Goal: Transaction & Acquisition: Purchase product/service

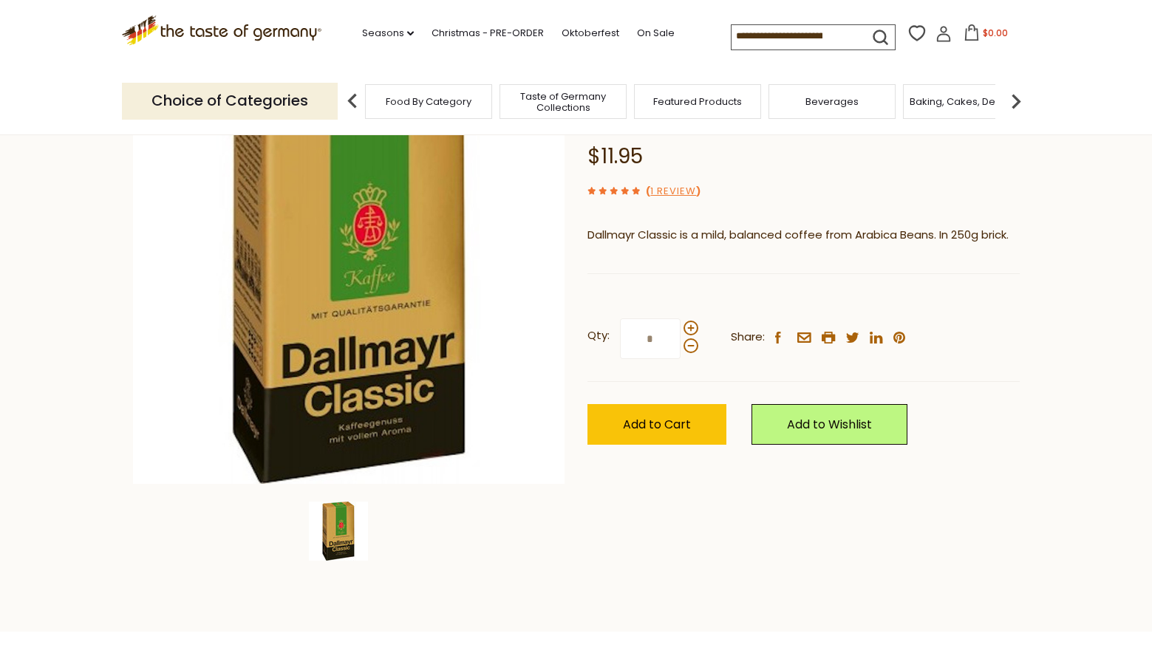
scroll to position [148, 0]
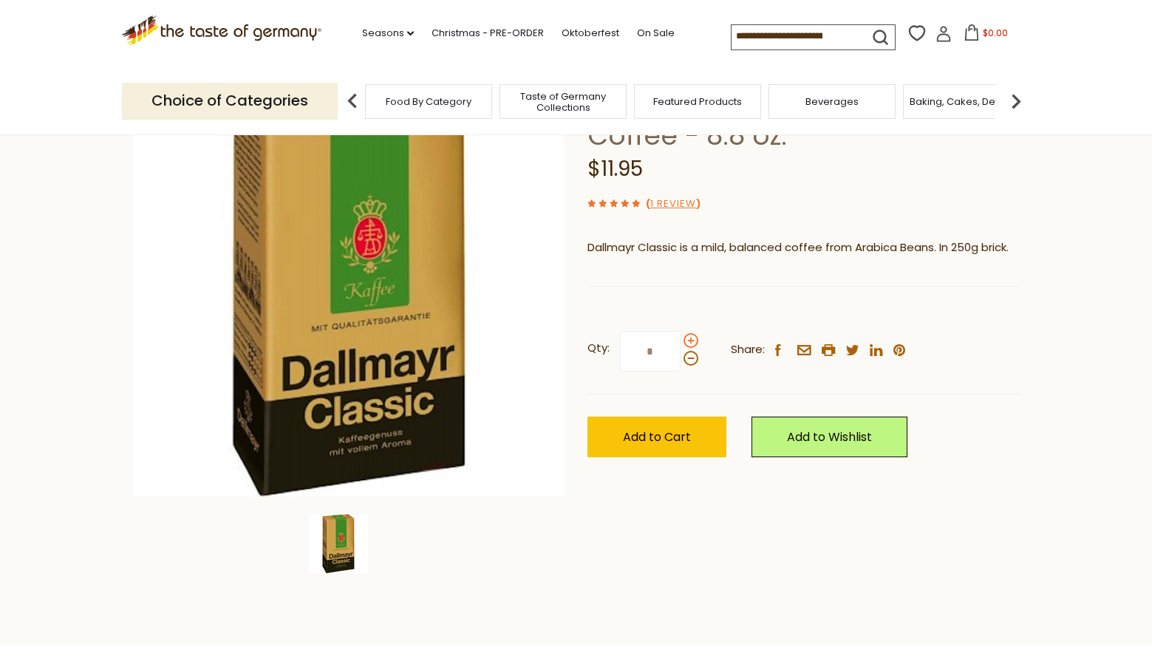
click at [689, 342] on span at bounding box center [690, 340] width 15 height 15
click at [680, 342] on input "*" at bounding box center [650, 351] width 61 height 41
type input "*"
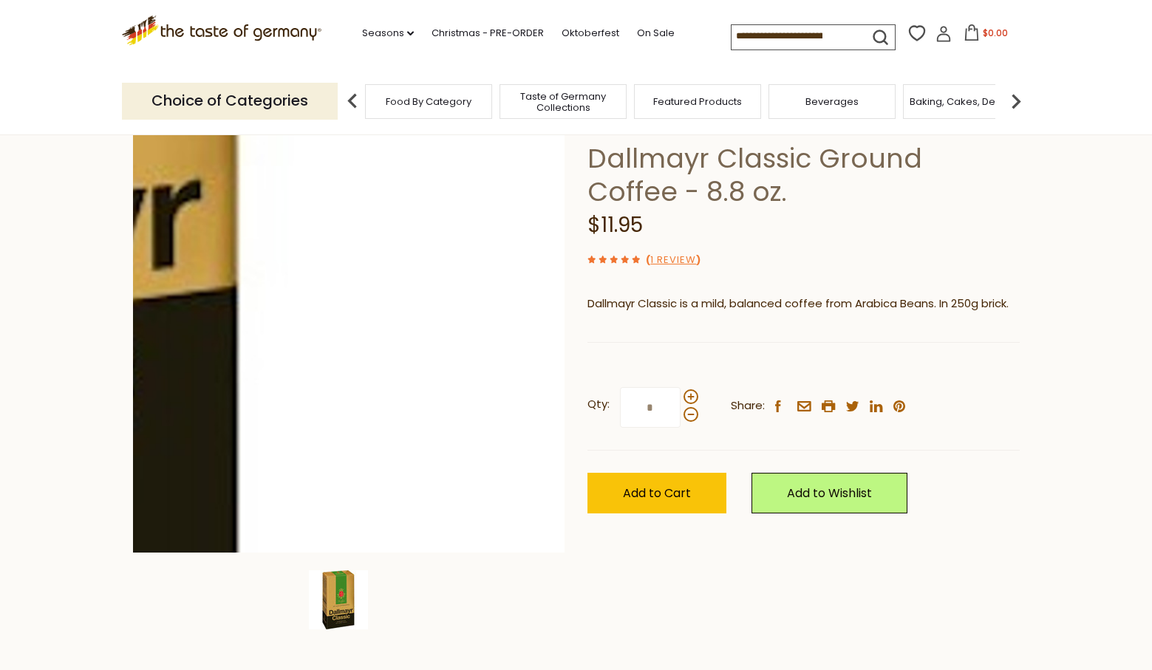
scroll to position [74, 0]
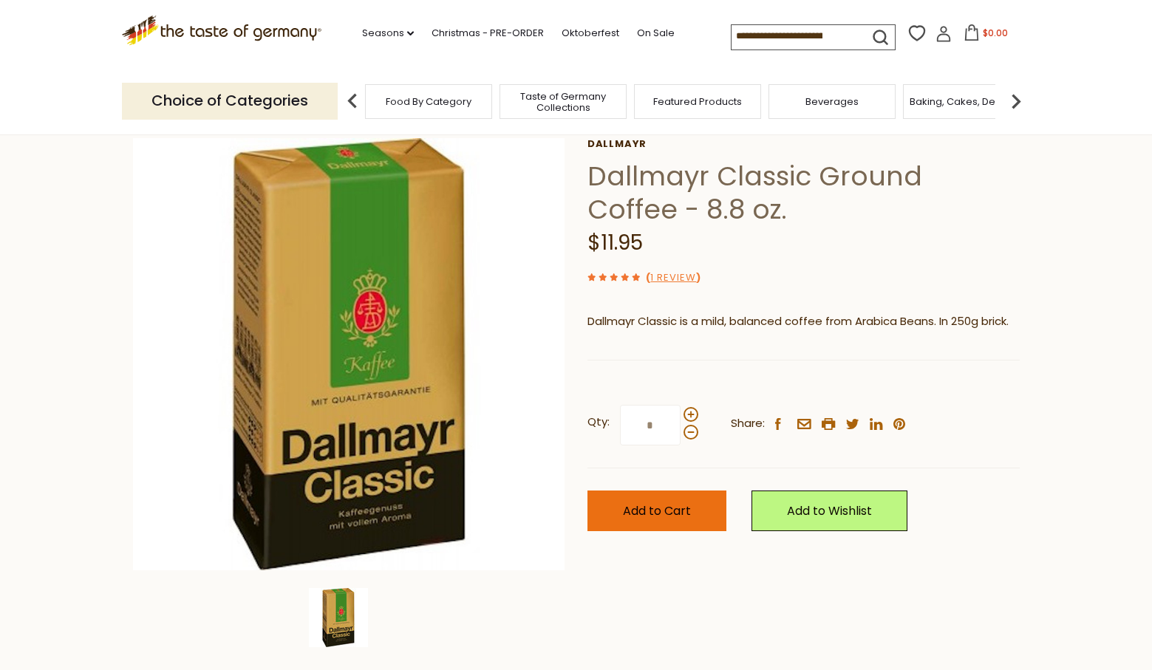
click at [641, 517] on span "Add to Cart" at bounding box center [657, 510] width 68 height 17
click at [976, 75] on div "Choice of Categories Food By Category Taste of Germany Collections Featured Pro…" at bounding box center [576, 101] width 909 height 66
click at [965, 36] on icon at bounding box center [969, 32] width 16 height 16
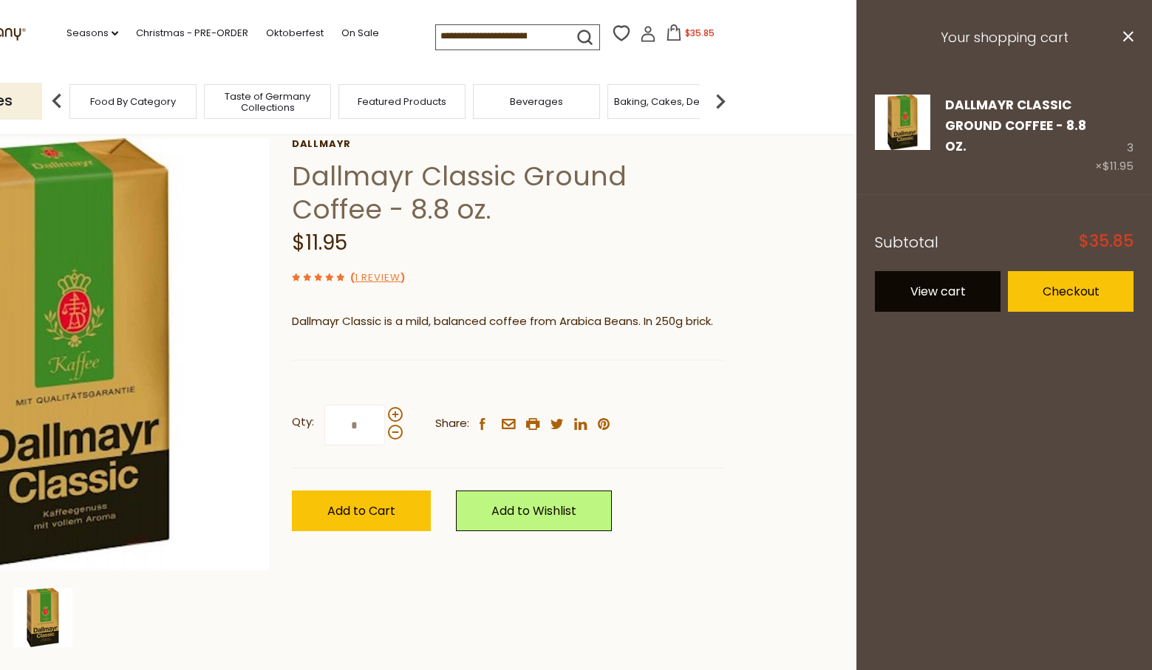
click at [935, 292] on link "View cart" at bounding box center [938, 291] width 126 height 41
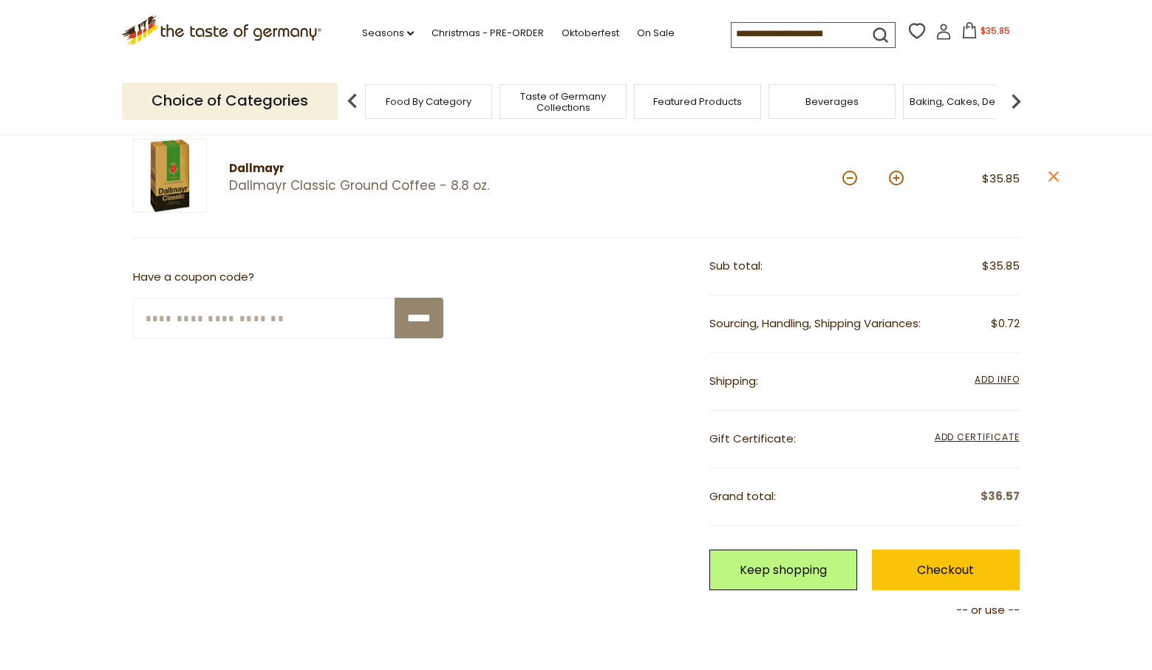
scroll to position [222, 0]
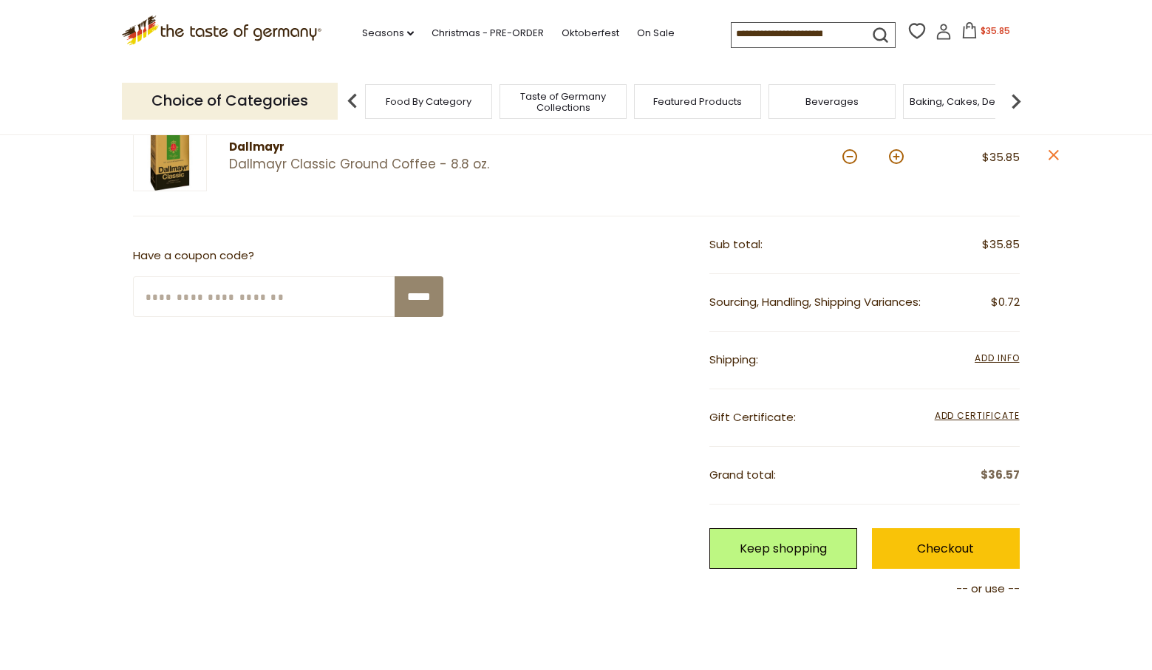
click at [994, 358] on span "Add Info" at bounding box center [996, 358] width 44 height 13
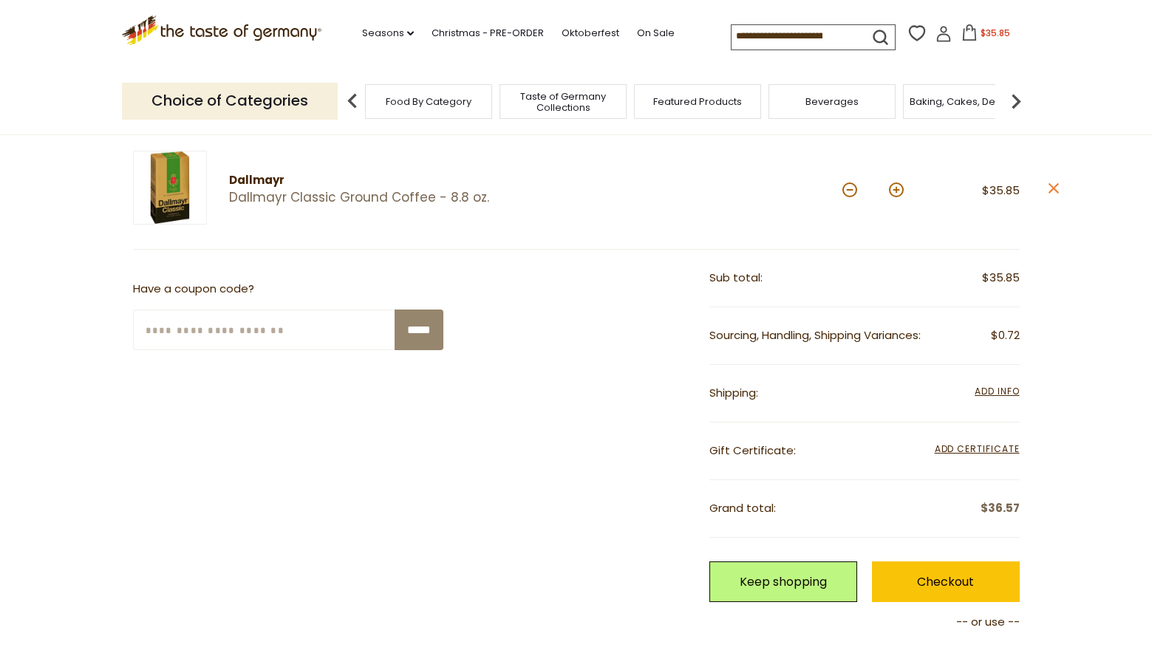
scroll to position [443, 0]
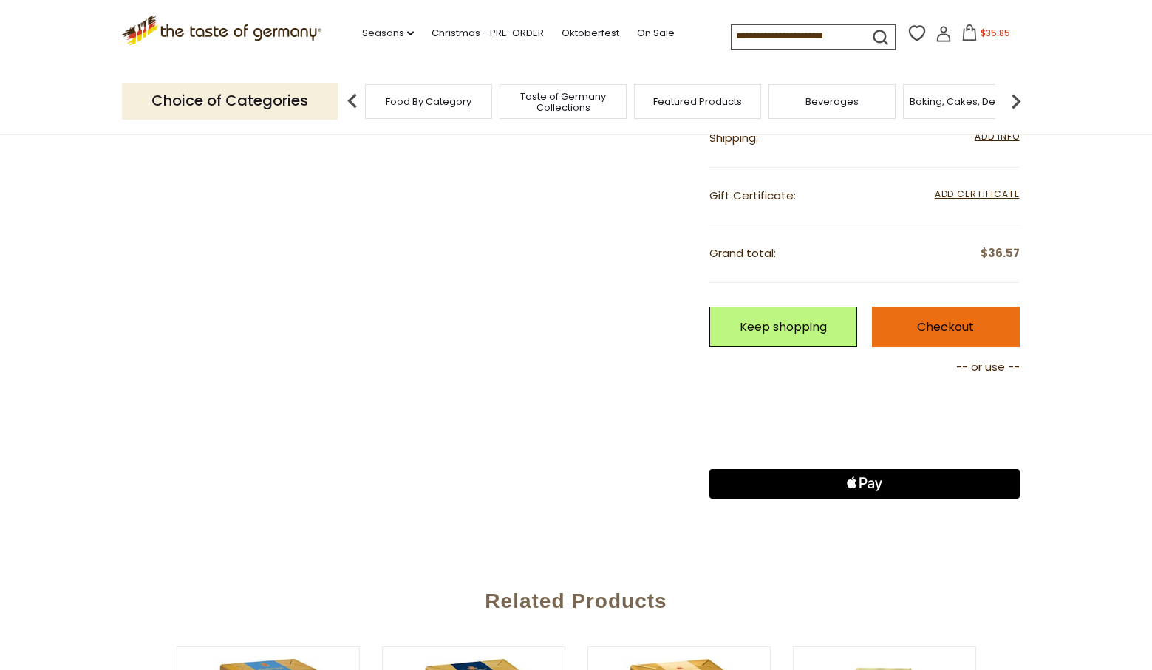
click at [941, 326] on link "Checkout" at bounding box center [946, 327] width 148 height 41
